Goal: Task Accomplishment & Management: Use online tool/utility

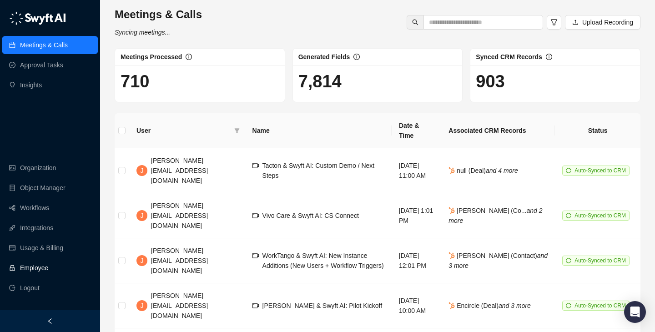
click at [43, 273] on link "Employee" at bounding box center [34, 268] width 28 height 18
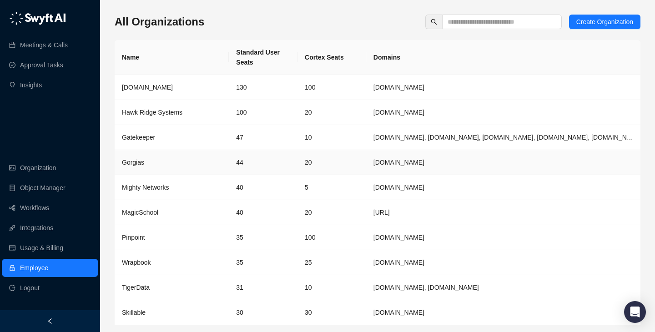
click at [293, 165] on td "44" at bounding box center [263, 162] width 69 height 25
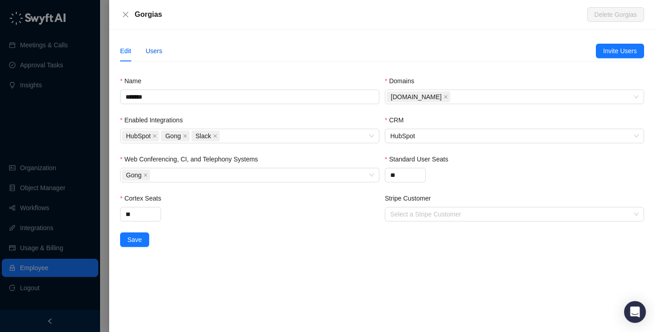
click at [161, 51] on div "Users" at bounding box center [154, 51] width 17 height 10
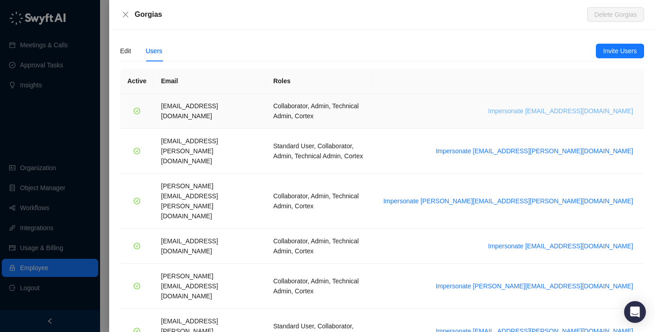
click at [575, 106] on span "Impersonate arash.akhiani@gorgias.com" at bounding box center [560, 111] width 145 height 10
